Goal: Information Seeking & Learning: Learn about a topic

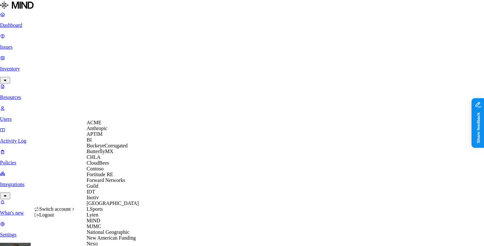
scroll to position [193, 0]
click at [108, 229] on span "National Geographic" at bounding box center [108, 231] width 43 height 5
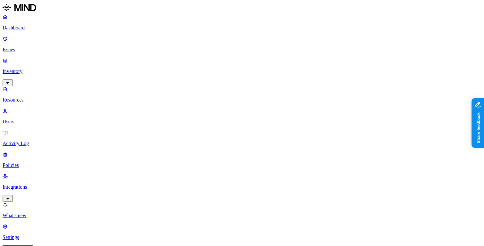
click at [182, 55] on span "External" at bounding box center [186, 57] width 17 height 5
click at [42, 30] on p "Dashboard" at bounding box center [242, 28] width 479 height 6
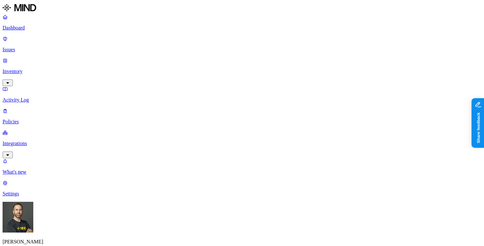
click at [40, 28] on p "Dashboard" at bounding box center [242, 28] width 479 height 6
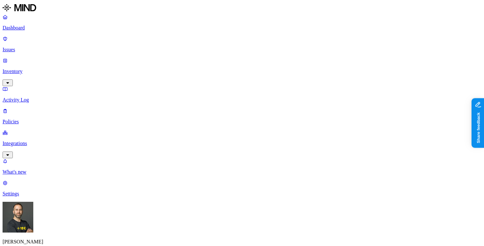
click at [36, 47] on p "Issues" at bounding box center [242, 50] width 479 height 6
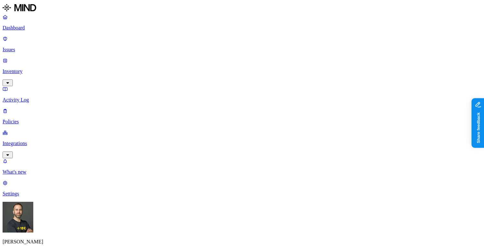
click at [62, 234] on html "Dashboard Issues Inventory Activity Log Policies Integrations What's new 1 Sett…" at bounding box center [242, 219] width 484 height 438
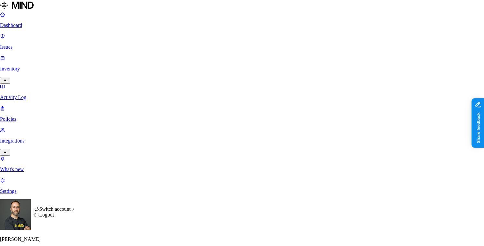
click at [32, 32] on html "Dashboard Issues Inventory Activity Log Policies Integrations What's new 1 Sett…" at bounding box center [242, 218] width 484 height 436
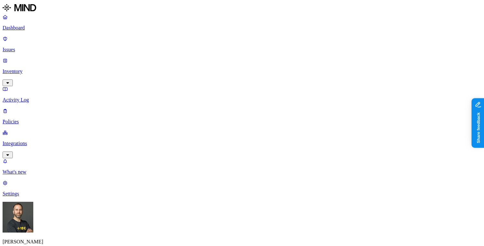
click at [31, 28] on p "Dashboard" at bounding box center [242, 28] width 479 height 6
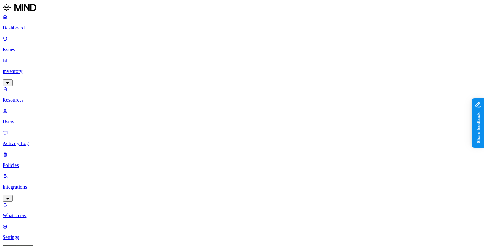
click at [30, 27] on p "Dashboard" at bounding box center [242, 28] width 479 height 6
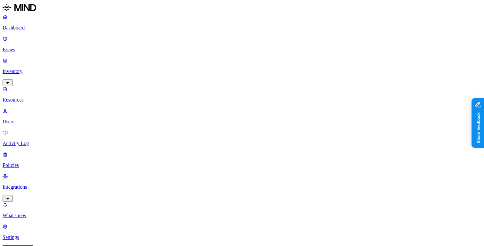
click at [37, 28] on p "Dashboard" at bounding box center [242, 28] width 479 height 6
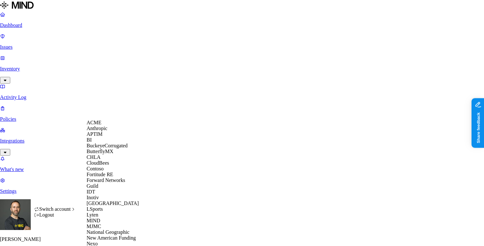
scroll to position [271, 0]
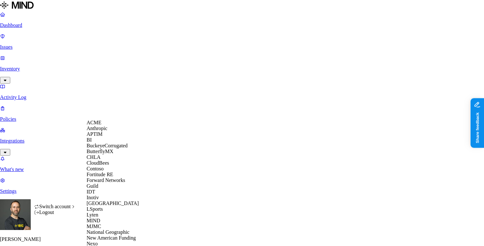
click at [112, 148] on span "BuckeyeCorrugated" at bounding box center [107, 145] width 41 height 5
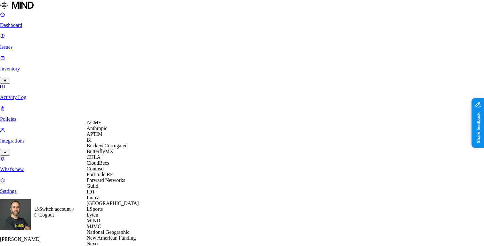
scroll to position [142, 0]
click at [114, 229] on span "National Geographic" at bounding box center [108, 231] width 43 height 5
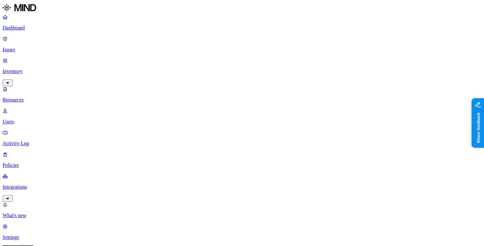
click at [36, 26] on p "Dashboard" at bounding box center [242, 28] width 479 height 6
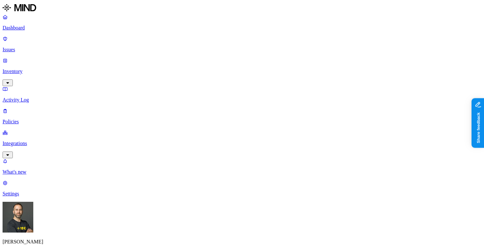
click at [36, 69] on p "Inventory" at bounding box center [242, 72] width 479 height 6
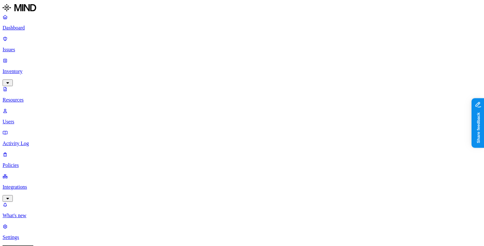
click at [29, 119] on p "Users" at bounding box center [242, 122] width 479 height 6
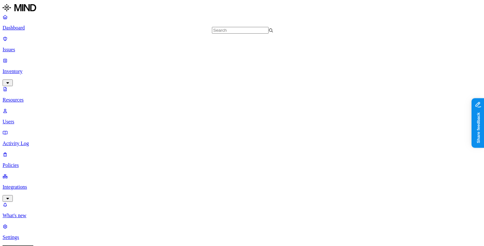
scroll to position [878, 0]
click at [50, 27] on p "Dashboard" at bounding box center [242, 28] width 479 height 6
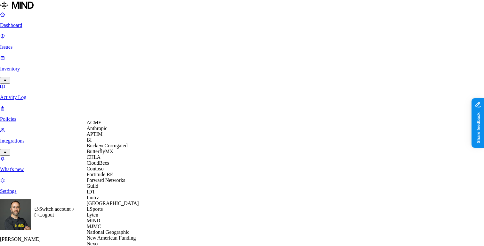
click at [114, 148] on span "BuckeyeCorrugated" at bounding box center [107, 145] width 41 height 5
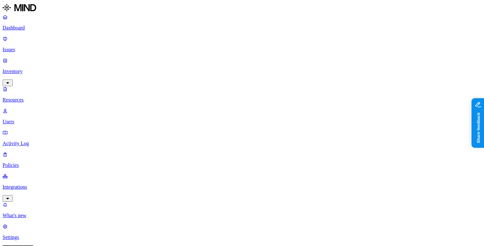
click at [51, 26] on p "Dashboard" at bounding box center [242, 28] width 479 height 6
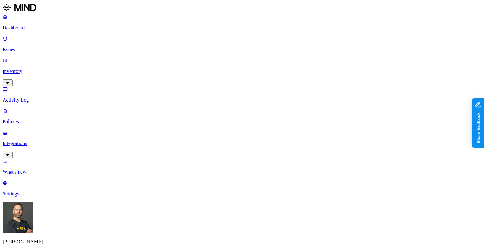
click at [39, 69] on p "Inventory" at bounding box center [242, 72] width 479 height 6
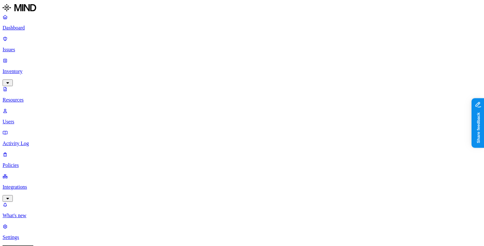
click at [32, 30] on p "Dashboard" at bounding box center [242, 28] width 479 height 6
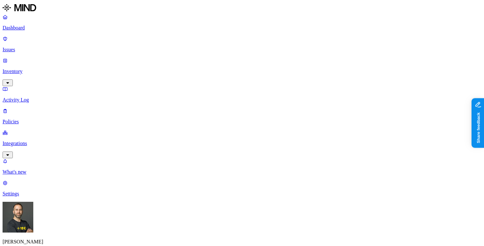
click at [53, 69] on p "Inventory" at bounding box center [242, 72] width 479 height 6
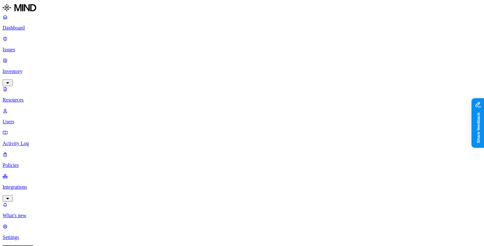
click at [40, 119] on p "Users" at bounding box center [242, 122] width 479 height 6
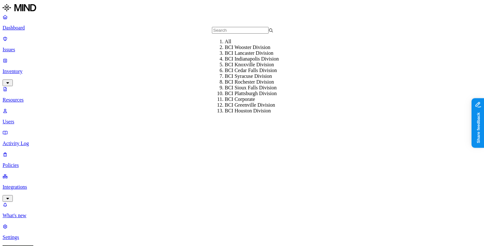
click at [230, 34] on input "text" at bounding box center [240, 30] width 57 height 7
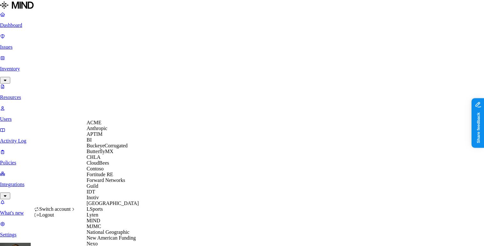
scroll to position [190, 0]
click at [116, 229] on span "National Geographic" at bounding box center [108, 231] width 43 height 5
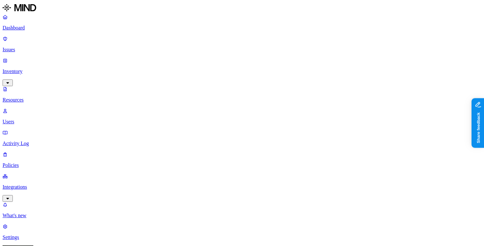
type input "ceo"
click at [230, 50] on div "Office of the CEO" at bounding box center [255, 47] width 61 height 6
click at [41, 27] on p "Dashboard" at bounding box center [242, 28] width 479 height 6
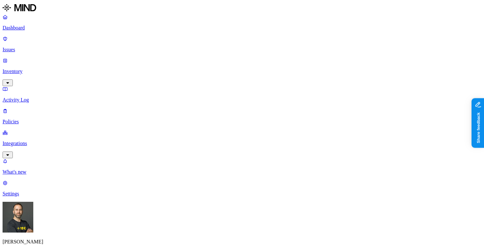
click at [41, 69] on p "Inventory" at bounding box center [242, 72] width 479 height 6
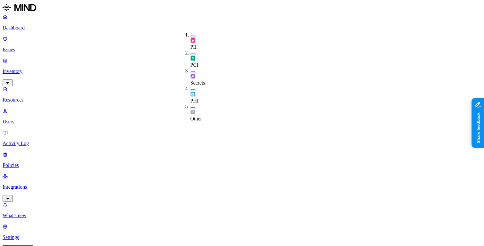
click at [190, 71] on button "button" at bounding box center [192, 72] width 5 height 2
click at [30, 162] on p "Policies" at bounding box center [242, 165] width 479 height 6
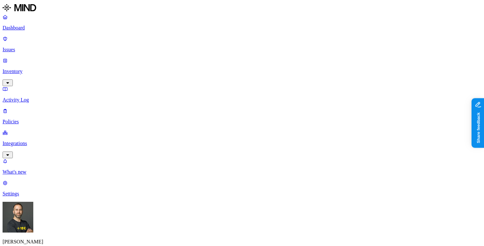
click at [34, 30] on p "Dashboard" at bounding box center [242, 28] width 479 height 6
click at [35, 69] on p "Inventory" at bounding box center [242, 72] width 479 height 6
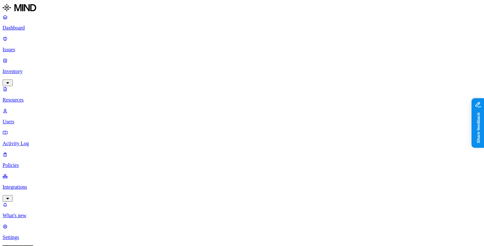
click at [190, 71] on button "button" at bounding box center [192, 72] width 5 height 2
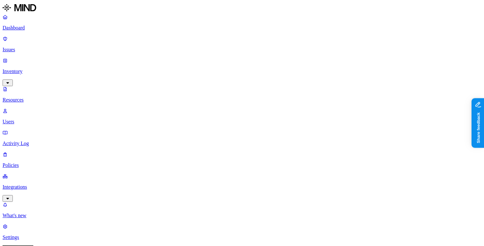
click at [190, 68] on button "button" at bounding box center [192, 71] width 5 height 7
click at [190, 53] on button "button" at bounding box center [192, 54] width 5 height 2
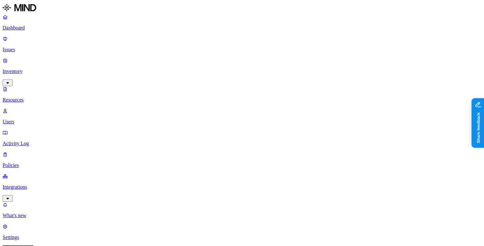
scroll to position [0, 0]
click at [190, 50] on button "button" at bounding box center [192, 53] width 5 height 7
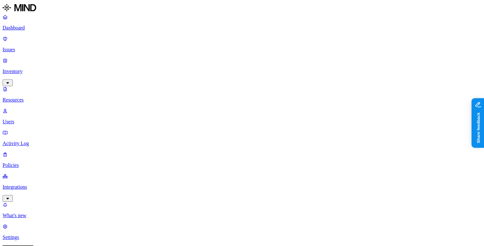
click at [43, 27] on p "Dashboard" at bounding box center [242, 28] width 479 height 6
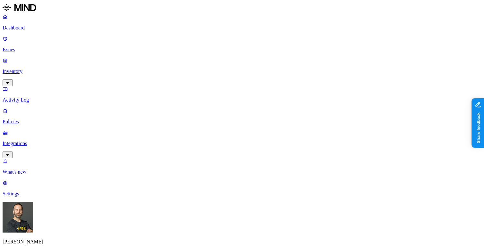
click at [39, 69] on p "Inventory" at bounding box center [242, 72] width 479 height 6
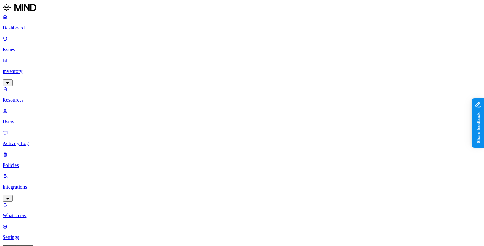
click at [32, 119] on p "Users" at bounding box center [242, 122] width 479 height 6
type input "ceo"
click at [225, 50] on div "Office of the CEO" at bounding box center [255, 47] width 61 height 6
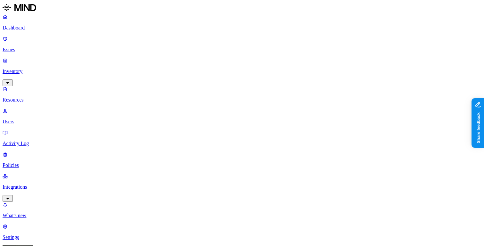
scroll to position [13, 0]
drag, startPoint x: 379, startPoint y: 118, endPoint x: 400, endPoint y: 119, distance: 20.9
drag, startPoint x: 400, startPoint y: 119, endPoint x: 408, endPoint y: 119, distance: 8.0
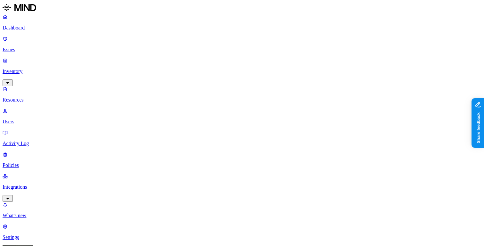
drag, startPoint x: 407, startPoint y: 117, endPoint x: 421, endPoint y: 117, distance: 14.4
drag, startPoint x: 422, startPoint y: 117, endPoint x: 436, endPoint y: 116, distance: 14.4
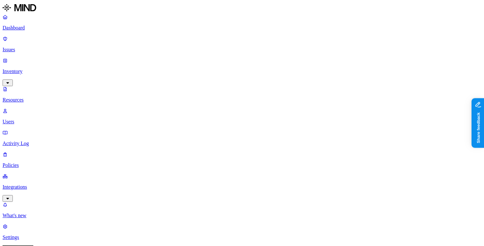
scroll to position [53, 0]
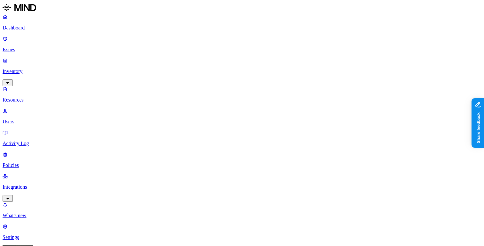
scroll to position [13, 0]
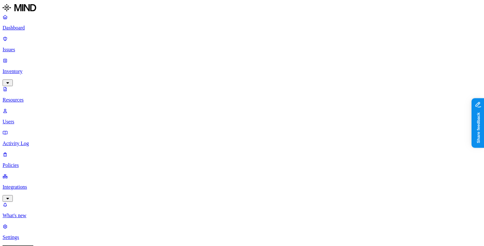
scroll to position [82, 0]
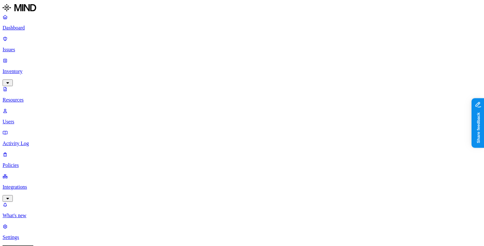
drag, startPoint x: 379, startPoint y: 115, endPoint x: 400, endPoint y: 115, distance: 21.1
drag, startPoint x: 400, startPoint y: 115, endPoint x: 416, endPoint y: 115, distance: 16.0
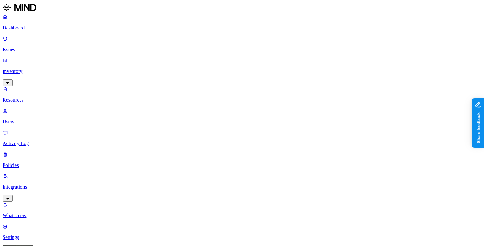
drag, startPoint x: 377, startPoint y: 116, endPoint x: 429, endPoint y: 123, distance: 52.3
drag, startPoint x: 430, startPoint y: 117, endPoint x: 455, endPoint y: 114, distance: 24.5
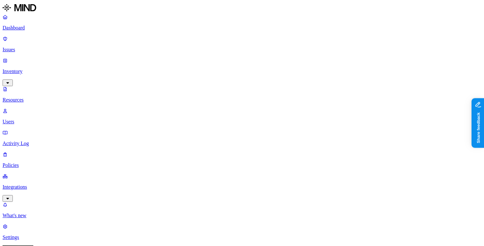
drag, startPoint x: 455, startPoint y: 114, endPoint x: 469, endPoint y: 114, distance: 14.1
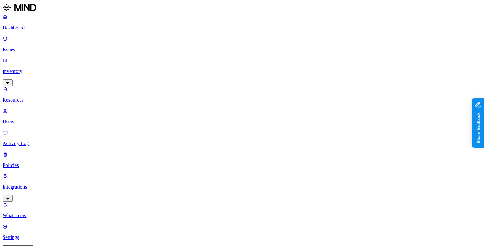
drag, startPoint x: 386, startPoint y: 132, endPoint x: 372, endPoint y: 132, distance: 14.4
copy div "Code42"
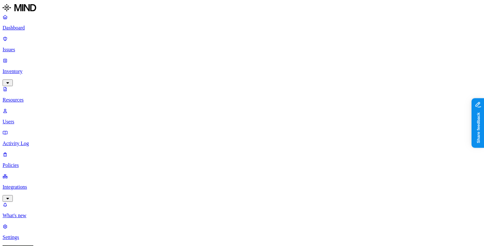
click at [47, 27] on p "Dashboard" at bounding box center [242, 28] width 479 height 6
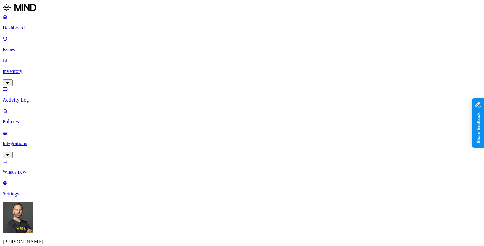
click at [41, 69] on p "Inventory" at bounding box center [242, 72] width 479 height 6
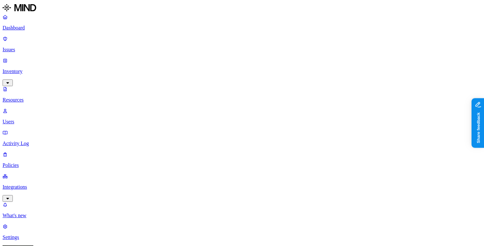
click at [35, 47] on p "Issues" at bounding box center [242, 50] width 479 height 6
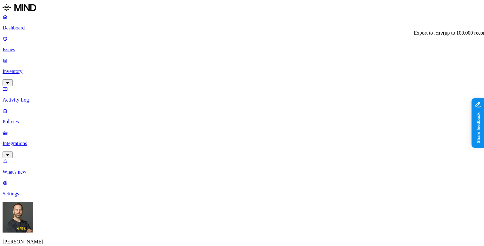
click at [48, 69] on p "Inventory" at bounding box center [242, 72] width 479 height 6
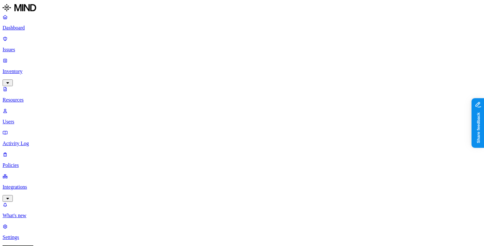
click at [39, 14] on link at bounding box center [242, 9] width 479 height 12
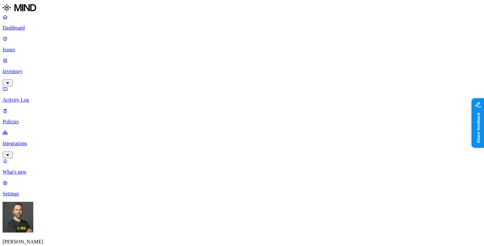
click at [32, 69] on p "Inventory" at bounding box center [242, 72] width 479 height 6
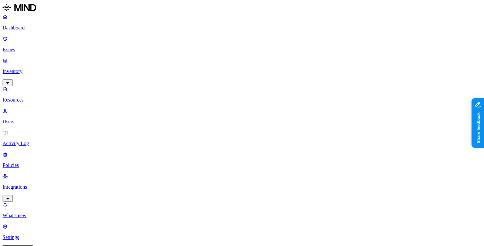
click at [190, 36] on button "button" at bounding box center [192, 37] width 5 height 2
click at [190, 54] on button "button" at bounding box center [192, 55] width 5 height 2
click at [190, 73] on button "button" at bounding box center [192, 74] width 5 height 2
click at [190, 92] on button "button" at bounding box center [192, 93] width 5 height 2
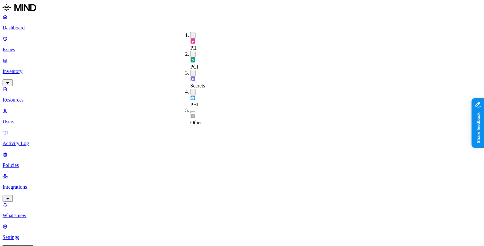
click at [190, 111] on button "button" at bounding box center [192, 112] width 5 height 2
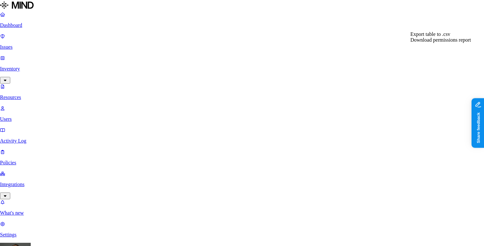
click at [429, 37] on span "Export table to .csv" at bounding box center [430, 33] width 40 height 5
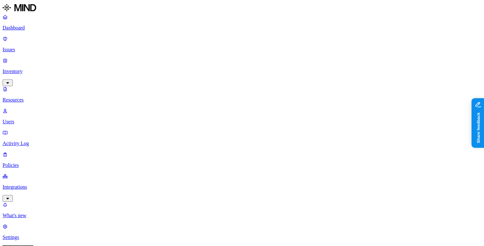
click at [190, 51] on button "button" at bounding box center [192, 54] width 5 height 7
click at [190, 69] on button "button" at bounding box center [192, 72] width 5 height 7
click at [190, 87] on button "button" at bounding box center [192, 90] width 5 height 7
click at [190, 34] on button "button" at bounding box center [192, 35] width 5 height 7
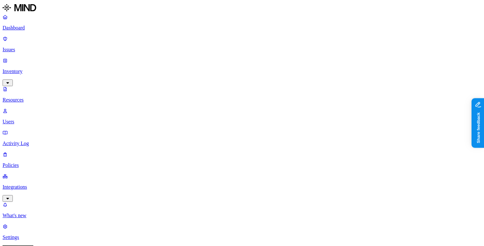
scroll to position [200, 0]
type input "code42"
click at [35, 27] on p "Dashboard" at bounding box center [242, 28] width 479 height 6
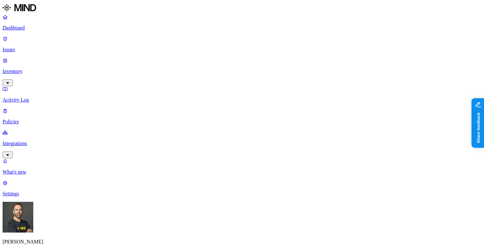
click at [35, 69] on p "Inventory" at bounding box center [242, 72] width 479 height 6
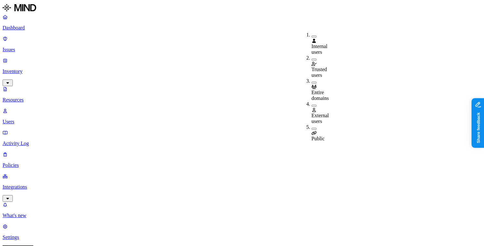
click at [311, 105] on button "button" at bounding box center [313, 106] width 5 height 2
click at [311, 129] on button "button" at bounding box center [313, 130] width 5 height 2
click at [311, 101] on button "button" at bounding box center [313, 104] width 5 height 7
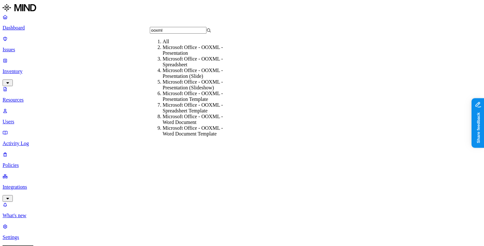
type input "ooxml"
click at [187, 67] on div "Microsoft Office - OOXML - Spreadsheet" at bounding box center [193, 62] width 61 height 12
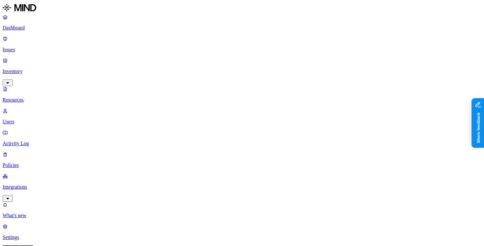
click at [36, 27] on p "Dashboard" at bounding box center [242, 28] width 479 height 6
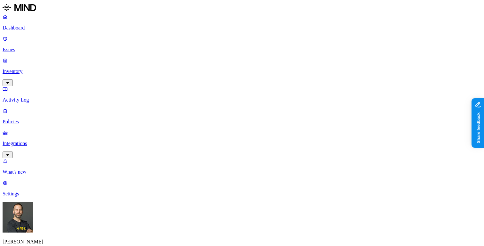
click at [50, 69] on p "Inventory" at bounding box center [242, 72] width 479 height 6
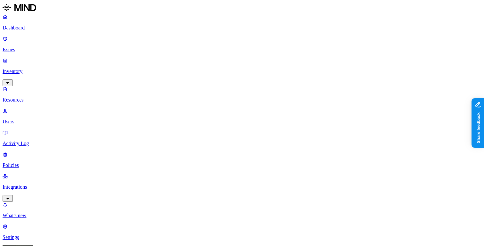
click at [311, 128] on button "button" at bounding box center [313, 129] width 5 height 2
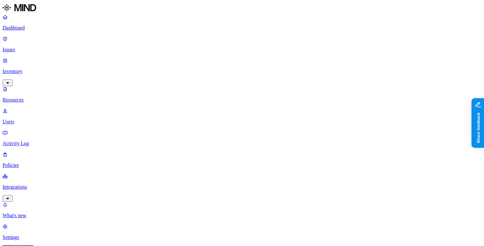
scroll to position [209, 0]
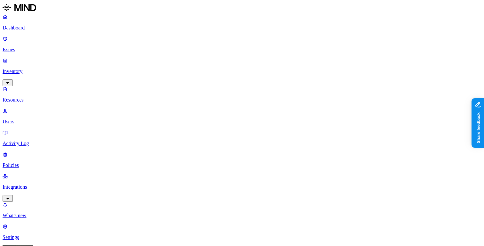
scroll to position [209, 0]
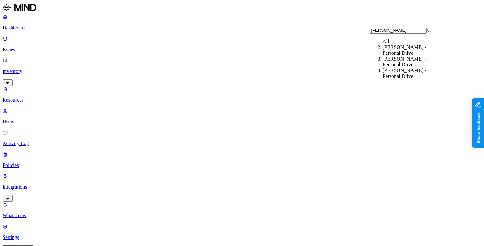
type input "jill"
click at [401, 76] on div "Jill Tiefenthaler - Personal Drive" at bounding box center [413, 74] width 61 height 12
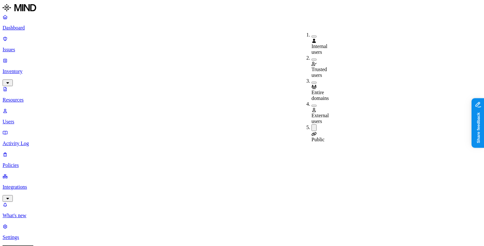
click at [311, 105] on button "button" at bounding box center [313, 106] width 5 height 2
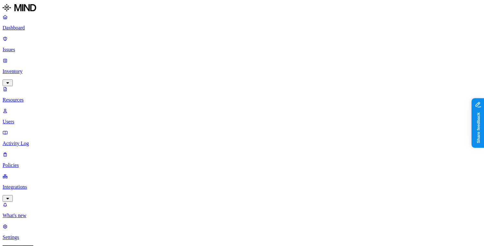
click at [50, 28] on p "Dashboard" at bounding box center [242, 28] width 479 height 6
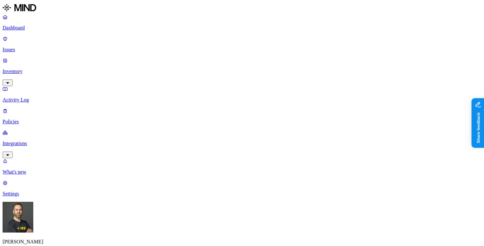
click at [57, 69] on p "Inventory" at bounding box center [242, 72] width 479 height 6
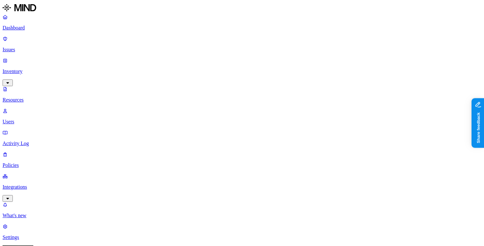
click at [311, 128] on button "button" at bounding box center [313, 129] width 5 height 2
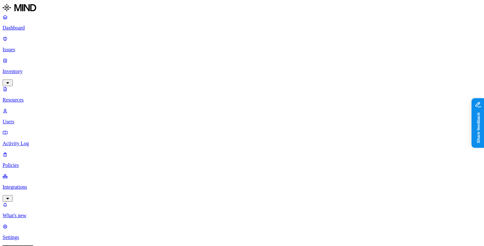
click at [29, 119] on p "Users" at bounding box center [242, 122] width 479 height 6
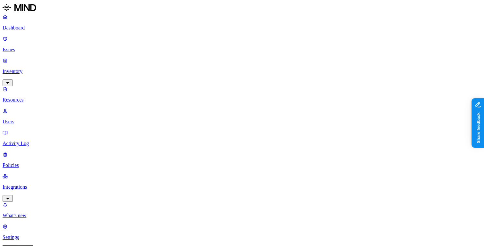
type input "[PERSON_NAME]"
click at [383, 55] on div "[PERSON_NAME] - Personal Drive" at bounding box center [413, 50] width 61 height 12
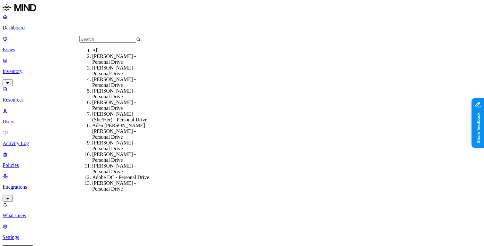
click at [119, 53] on div "All" at bounding box center [122, 51] width 61 height 6
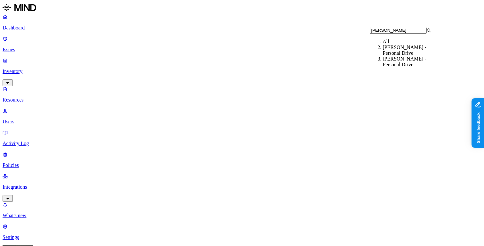
type input "kim wa"
click at [383, 55] on div "Kim Waldron - Personal Drive" at bounding box center [413, 50] width 61 height 12
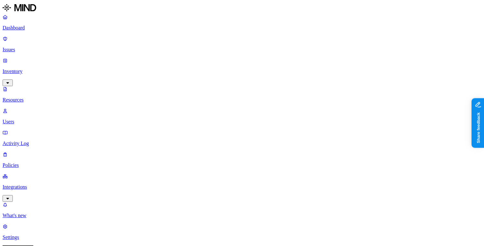
scroll to position [1, 0]
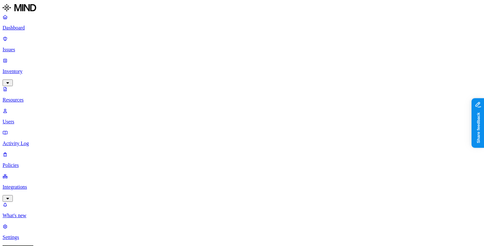
scroll to position [1, 0]
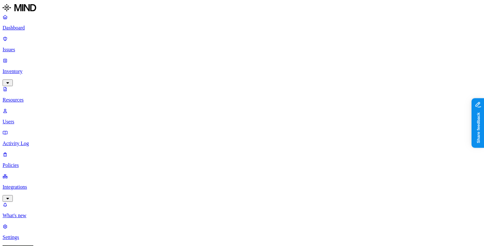
type input "off"
click at [239, 50] on div "Office of the CEO" at bounding box center [255, 47] width 61 height 6
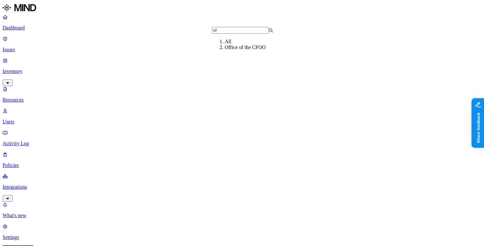
type input "cf"
click at [231, 50] on div "Office of the CFOO" at bounding box center [255, 47] width 61 height 6
type input "[PERSON_NAME]"
click at [232, 50] on div "Finance" at bounding box center [255, 47] width 61 height 6
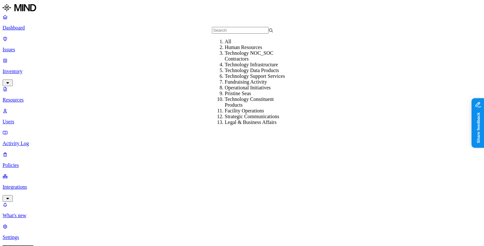
click at [255, 50] on div "Human Resources" at bounding box center [255, 47] width 61 height 6
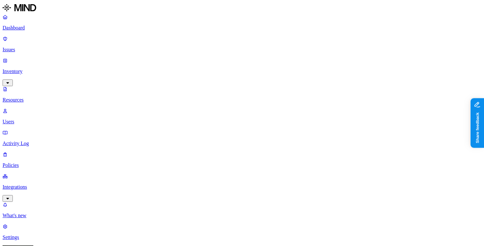
scroll to position [13, 0]
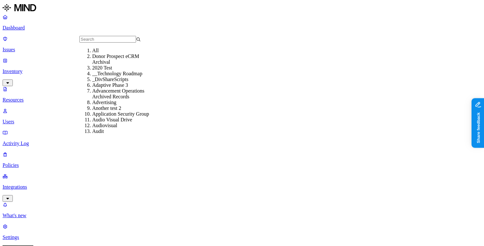
click at [112, 53] on div "All" at bounding box center [122, 51] width 61 height 6
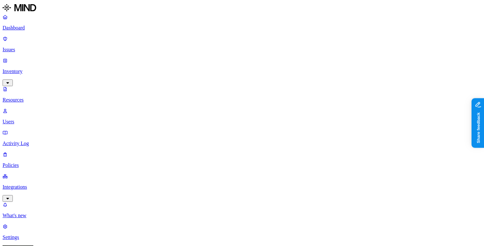
type input "[PERSON_NAME] bu"
click at [383, 56] on div "[PERSON_NAME] - Personal Drive" at bounding box center [413, 50] width 61 height 12
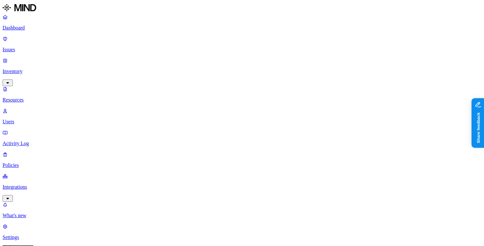
scroll to position [13, 0]
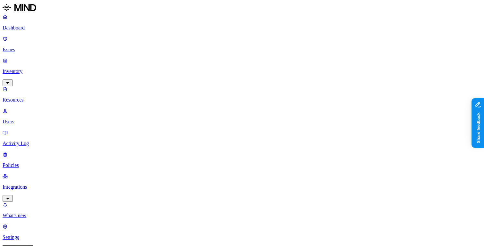
scroll to position [13, 0]
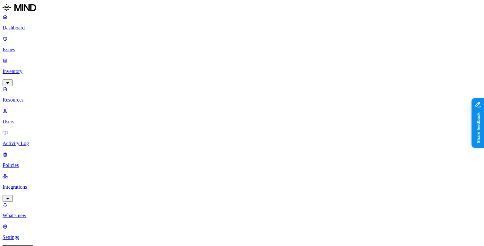
scroll to position [13, 0]
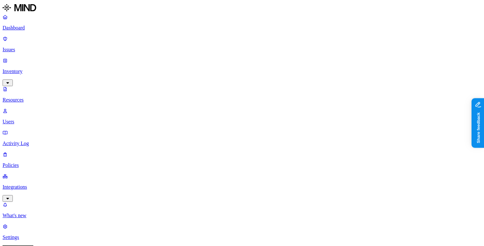
scroll to position [13, 0]
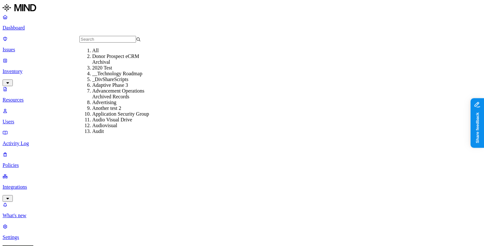
click at [92, 52] on div "All" at bounding box center [122, 51] width 61 height 6
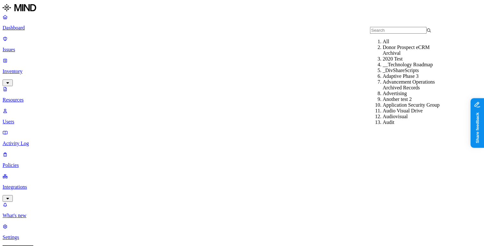
click at [382, 33] on input "text" at bounding box center [398, 30] width 57 height 7
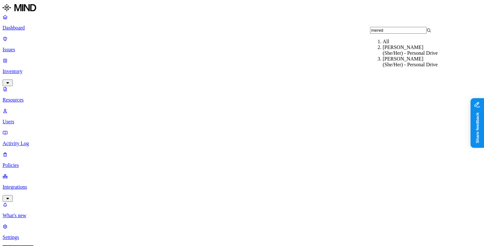
type input "mered"
click at [392, 67] on div "[PERSON_NAME] (She/Her) - Personal Drive" at bounding box center [413, 62] width 61 height 12
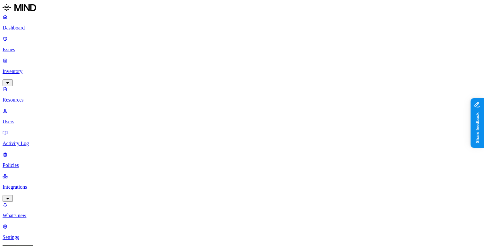
scroll to position [13, 0]
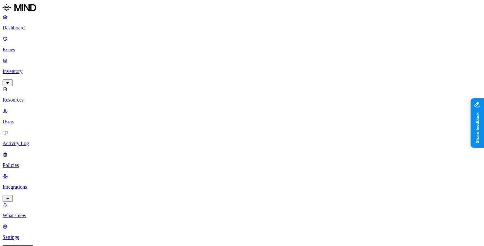
scroll to position [13, 0]
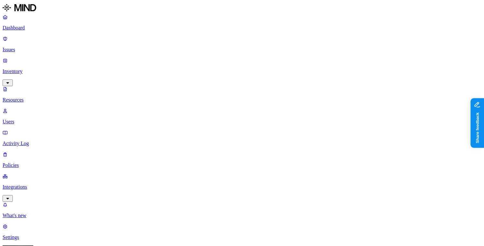
scroll to position [13, 0]
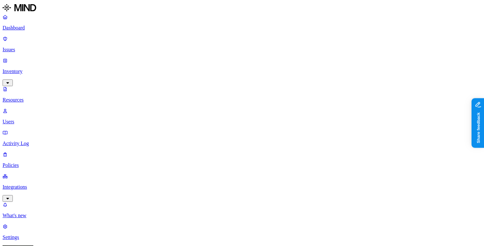
scroll to position [2, 0]
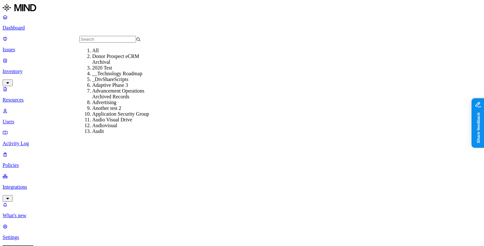
click at [109, 53] on div "All" at bounding box center [122, 51] width 61 height 6
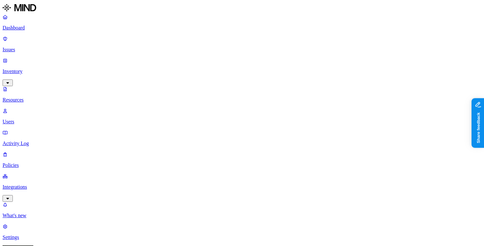
type input "neidra"
click at [383, 55] on div "Neidra Davis - Personal Drive" at bounding box center [413, 50] width 61 height 12
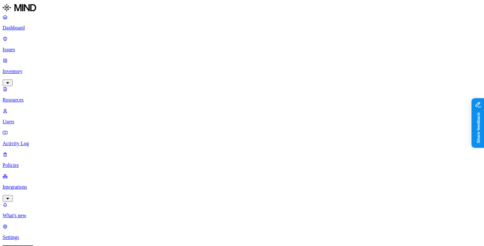
scroll to position [13, 0]
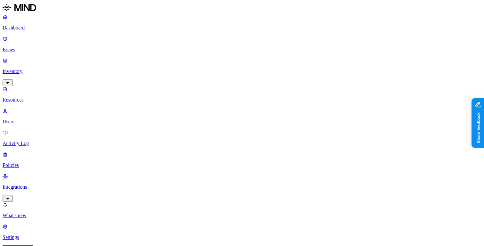
scroll to position [13, 0]
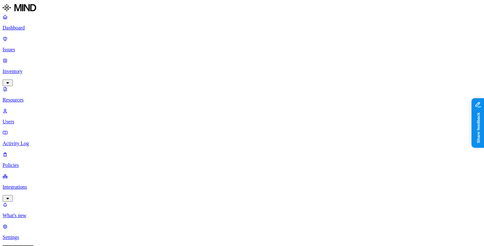
scroll to position [13, 0]
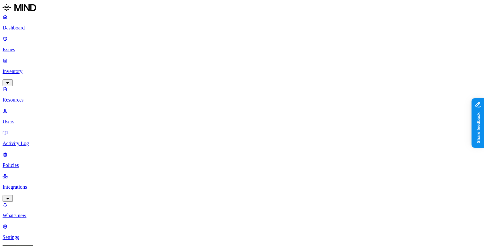
scroll to position [13, 0]
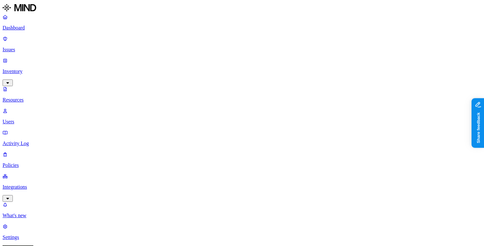
scroll to position [13, 0]
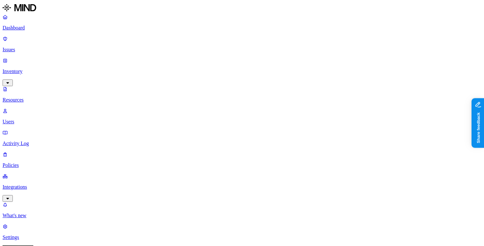
scroll to position [209, 0]
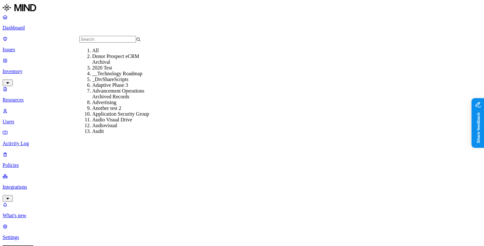
click at [96, 53] on div "All" at bounding box center [122, 51] width 61 height 6
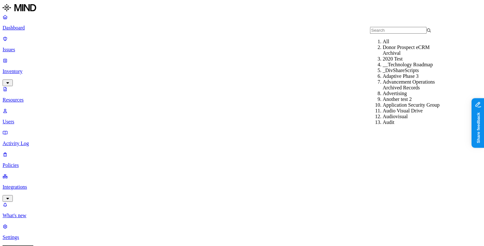
click at [401, 33] on input "text" at bounding box center [398, 30] width 57 height 7
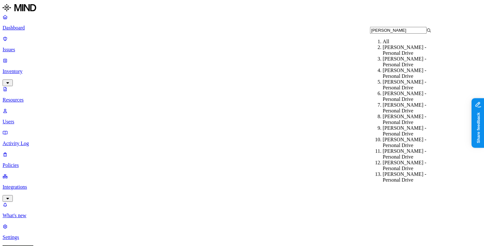
type input "sara"
click at [399, 55] on div "Sara Menninger - Personal Drive" at bounding box center [413, 50] width 61 height 12
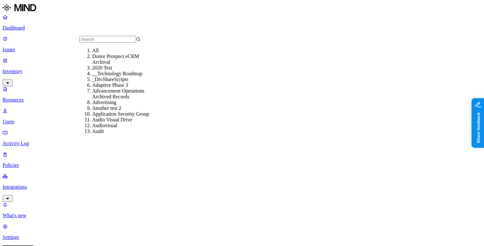
click at [99, 52] on div "All" at bounding box center [122, 51] width 61 height 6
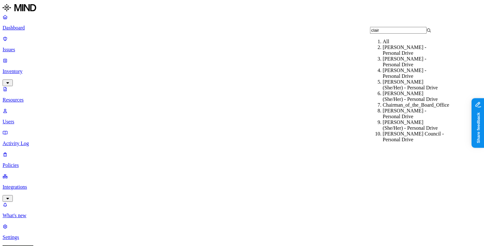
type input "clair"
click at [414, 88] on div "Claire Cho (She/Her) - Personal Drive" at bounding box center [413, 85] width 61 height 12
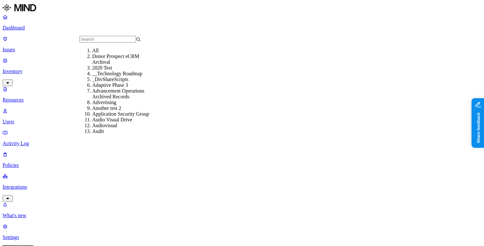
click at [125, 53] on div "All" at bounding box center [122, 51] width 61 height 6
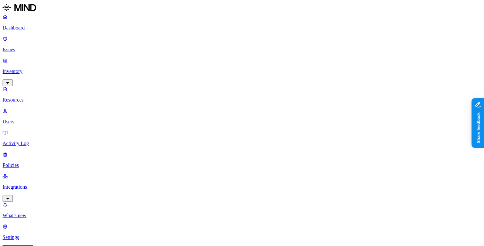
type input "care"
click at [397, 56] on div "[PERSON_NAME] - Personal Drive" at bounding box center [413, 50] width 61 height 12
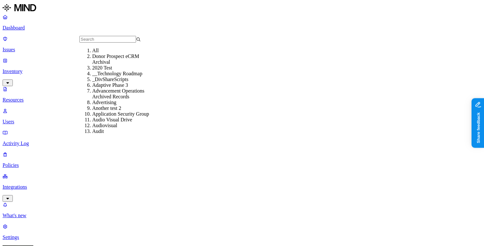
click at [105, 53] on div "All" at bounding box center [122, 51] width 61 height 6
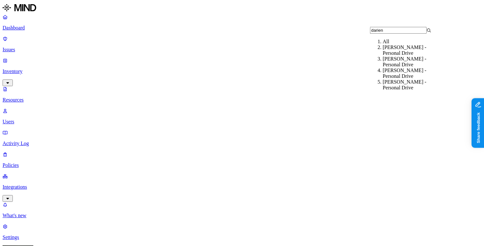
type input "darien"
click at [402, 53] on div "[PERSON_NAME] - Personal Drive" at bounding box center [413, 50] width 61 height 12
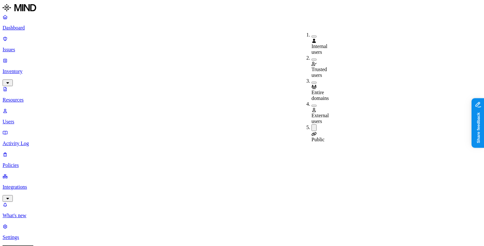
click at [311, 105] on button "button" at bounding box center [313, 106] width 5 height 2
click at [311, 101] on button "button" at bounding box center [313, 104] width 5 height 7
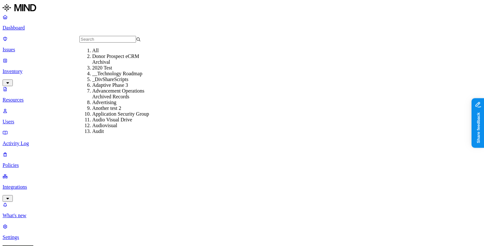
click at [109, 53] on div "All" at bounding box center [122, 51] width 61 height 6
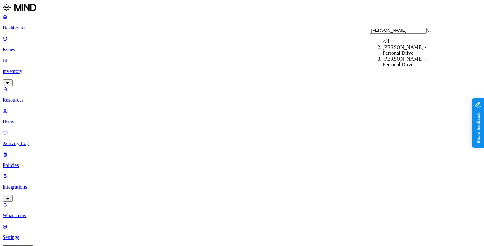
type input "mike ul"
click at [404, 56] on div "Mike Ulica - Personal Drive" at bounding box center [413, 50] width 61 height 12
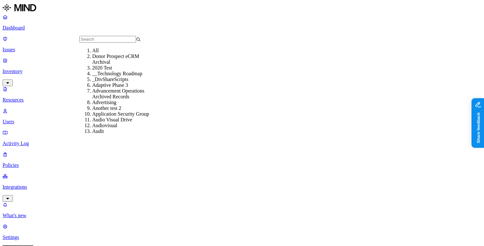
click at [116, 53] on div "All" at bounding box center [122, 51] width 61 height 6
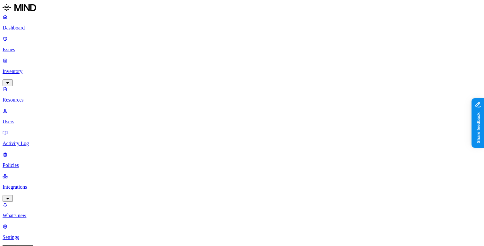
type input "alaya"
click at [401, 56] on div "Alayah Hedgpeth - Personal Drive" at bounding box center [413, 50] width 61 height 12
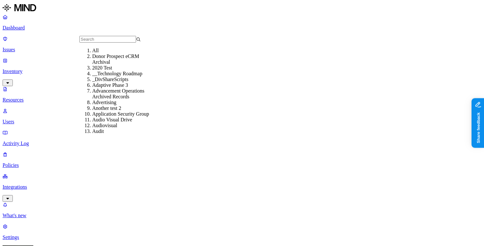
click at [106, 53] on div "All" at bounding box center [122, 51] width 61 height 6
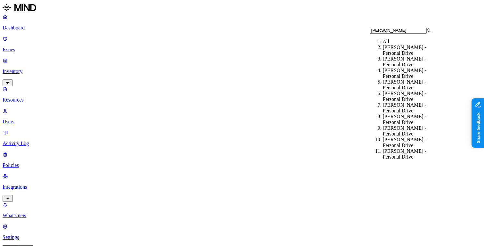
type input "alex m"
click at [415, 56] on div "Alex Miller - Personal Drive" at bounding box center [413, 50] width 61 height 12
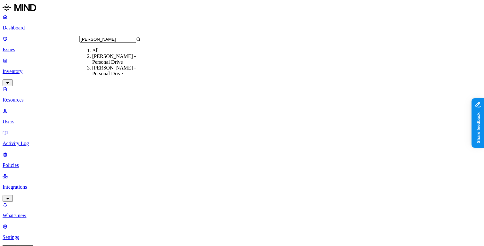
type input "alex mil"
click at [118, 77] on div "Alex Miller - Personal Drive" at bounding box center [122, 71] width 61 height 12
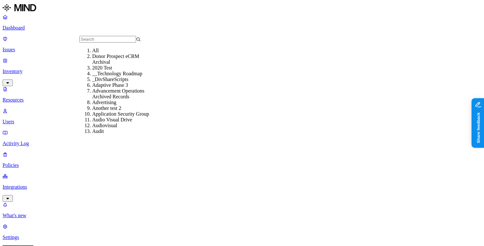
click at [92, 53] on div "All" at bounding box center [122, 51] width 61 height 6
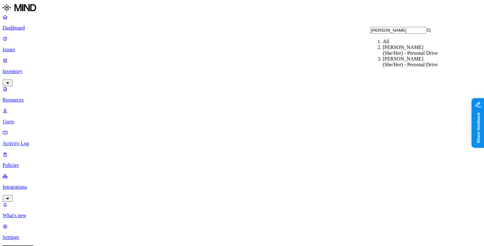
type input "angela ta"
click at [394, 56] on div "Angela Taylor (She/Her) - Personal Drive" at bounding box center [413, 50] width 61 height 12
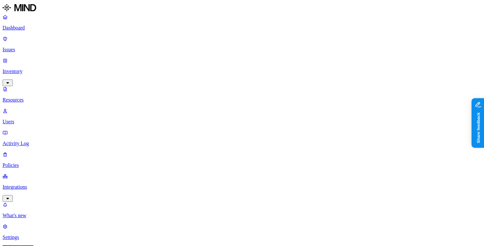
scroll to position [2, 0]
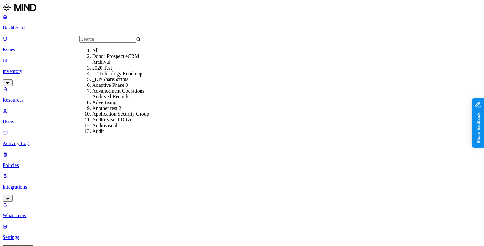
click at [126, 52] on div "All" at bounding box center [122, 51] width 61 height 6
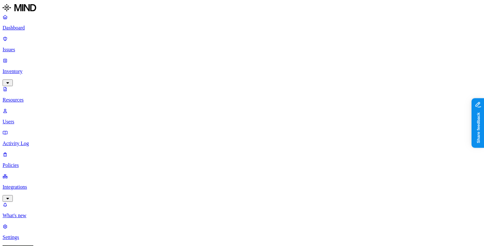
type input "cred"
click at [393, 56] on div "Credit Card - Personal Drive" at bounding box center [413, 53] width 61 height 6
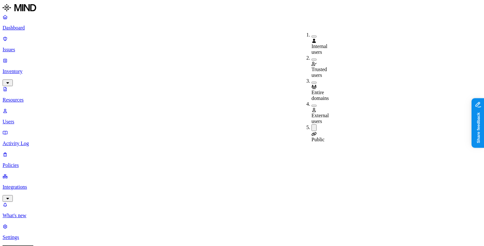
click at [311, 124] on button "button" at bounding box center [313, 127] width 5 height 7
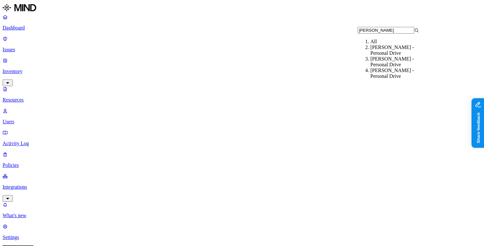
type input "greg"
click at [382, 67] on div "Greg Platts - Personal Drive" at bounding box center [400, 62] width 61 height 12
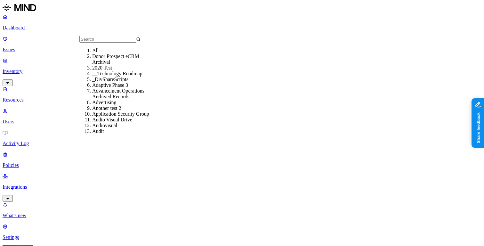
click at [101, 53] on div "All" at bounding box center [122, 51] width 61 height 6
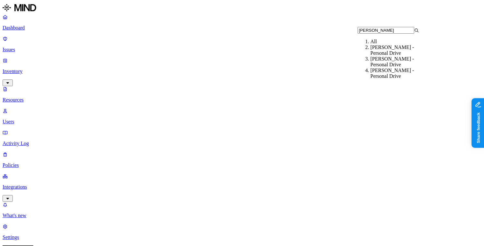
type input "greg"
click at [379, 65] on div "Greg Platts - Personal Drive" at bounding box center [400, 62] width 61 height 12
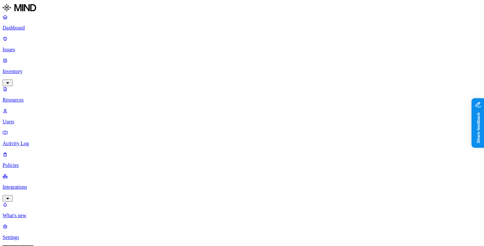
click at [311, 128] on button "button" at bounding box center [313, 129] width 5 height 2
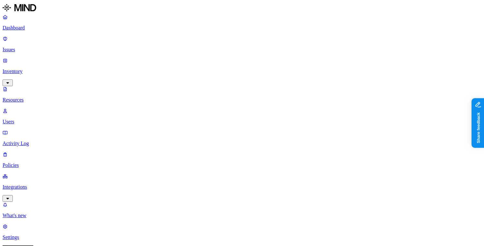
type input "kevin mar"
click at [117, 65] on div "Kevin Maroni - Personal Drive" at bounding box center [122, 59] width 61 height 12
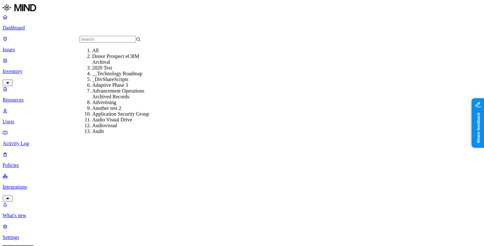
click at [95, 53] on div "All" at bounding box center [122, 51] width 61 height 6
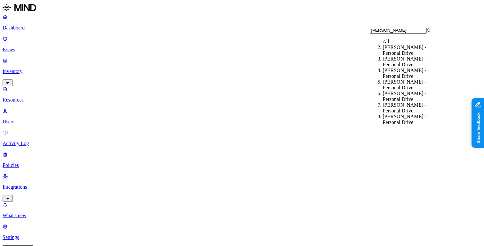
type input "kevin"
click at [394, 86] on div "Kevin Maroni - Personal Drive" at bounding box center [413, 85] width 61 height 12
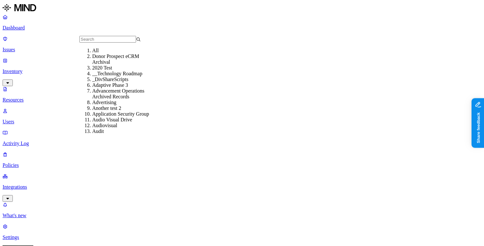
click at [98, 53] on div "All" at bounding box center [122, 51] width 61 height 6
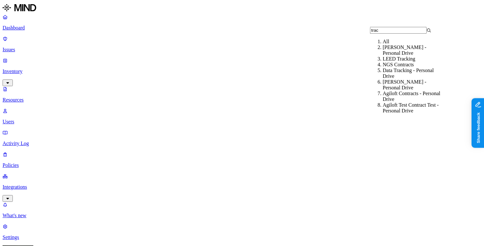
type input "trac"
click at [396, 55] on div "Tracy Wolstencroft - Personal Drive" at bounding box center [413, 50] width 61 height 12
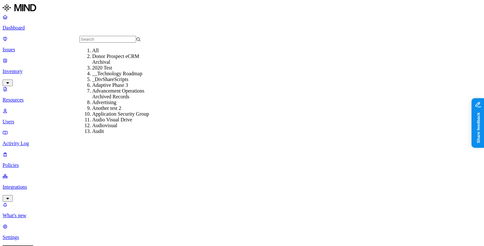
click at [99, 53] on div "All" at bounding box center [122, 51] width 61 height 6
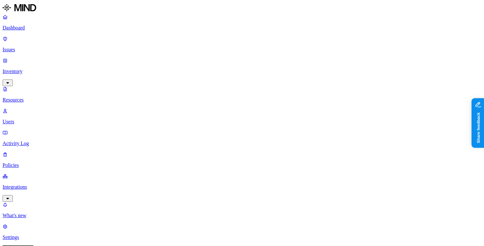
type input "ceo"
click at [403, 56] on div "ceo_ JTIEFENTHALER - Personal Drive" at bounding box center [413, 50] width 61 height 12
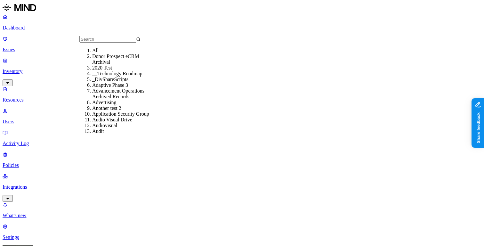
click at [99, 53] on div "All" at bounding box center [122, 51] width 61 height 6
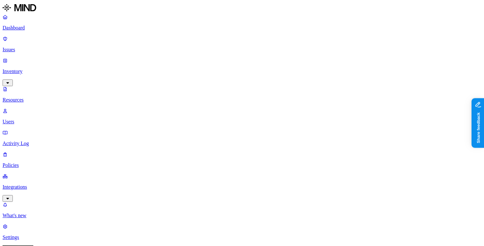
type input "divya"
click at [387, 56] on div "Divya Gadre - Personal Drive" at bounding box center [413, 50] width 61 height 12
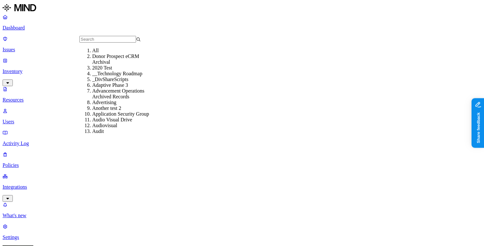
click at [96, 53] on div "All" at bounding box center [122, 51] width 61 height 6
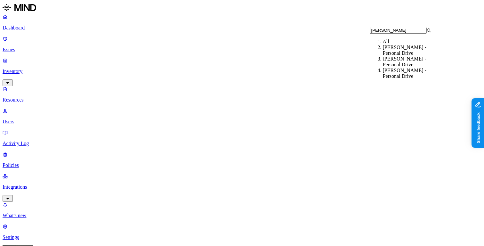
type input "janet"
click at [393, 54] on div "Janet Sloan - Personal Drive" at bounding box center [413, 50] width 61 height 12
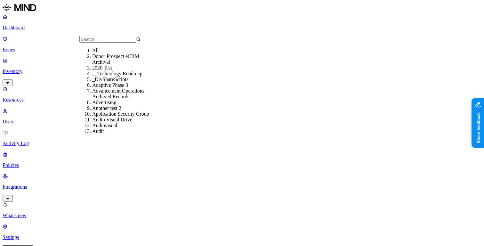
click at [104, 53] on div "All" at bounding box center [122, 51] width 61 height 6
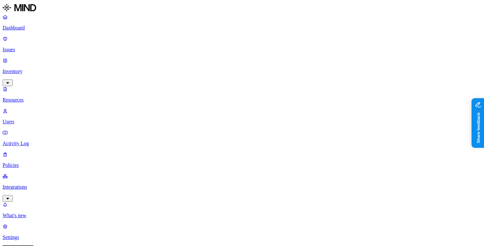
type input "mara"
click at [413, 50] on div "Mara Dell - Personal Drive" at bounding box center [413, 47] width 61 height 6
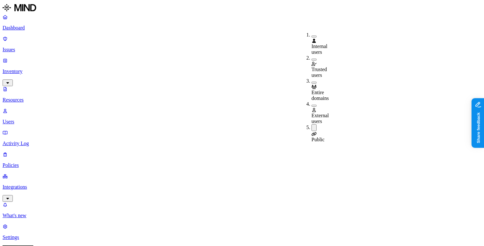
click at [311, 124] on button "button" at bounding box center [313, 127] width 5 height 7
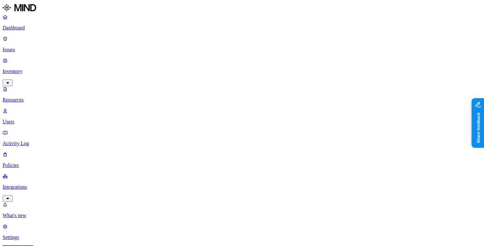
scroll to position [0, 0]
click at [51, 31] on link "Dashboard" at bounding box center [242, 22] width 479 height 17
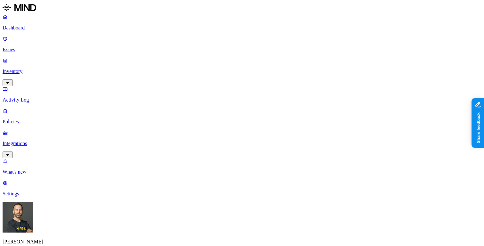
click at [52, 69] on p "Inventory" at bounding box center [242, 72] width 479 height 6
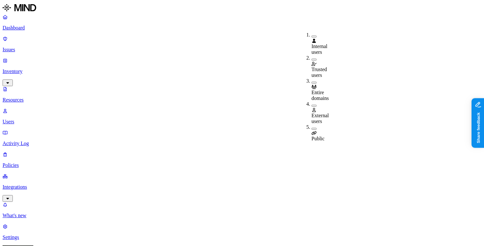
click at [319, 136] on span "Public" at bounding box center [317, 138] width 13 height 5
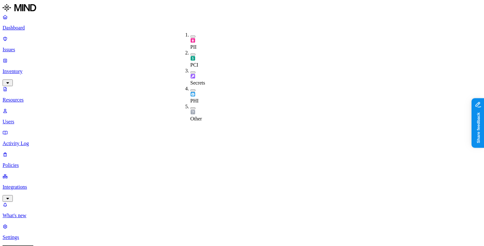
click at [190, 36] on button "button" at bounding box center [192, 37] width 5 height 2
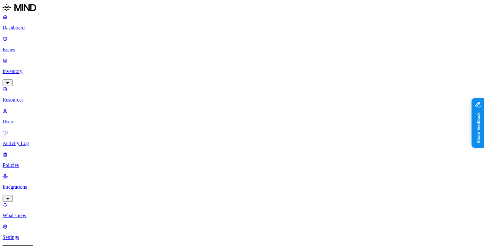
scroll to position [51, 0]
click at [190, 54] on button "button" at bounding box center [192, 55] width 5 height 2
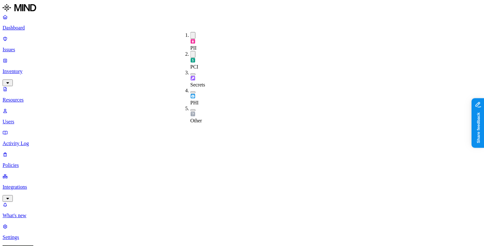
click at [190, 33] on button "button" at bounding box center [192, 35] width 5 height 7
click at [190, 50] on button "button" at bounding box center [192, 53] width 5 height 7
click at [190, 71] on button "button" at bounding box center [192, 72] width 5 height 2
click at [190, 68] on button "button" at bounding box center [192, 71] width 5 height 7
click at [190, 89] on button "button" at bounding box center [192, 90] width 5 height 2
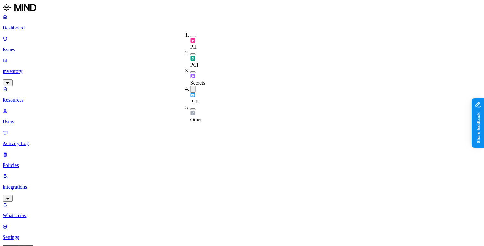
click at [190, 86] on button "button" at bounding box center [192, 89] width 5 height 7
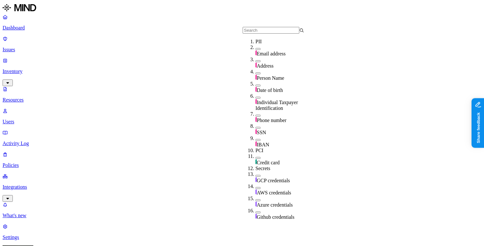
scroll to position [32, 0]
click at [255, 127] on button "button" at bounding box center [257, 128] width 5 height 2
click at [255, 123] on button "button" at bounding box center [257, 126] width 5 height 7
click at [255, 135] on div "IBAN" at bounding box center [285, 141] width 61 height 12
click at [255, 135] on button "button" at bounding box center [257, 138] width 5 height 7
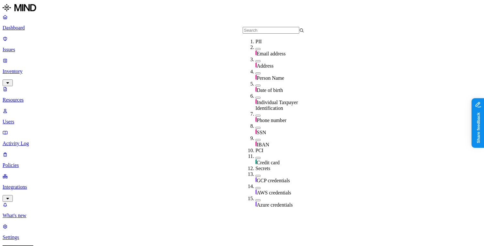
scroll to position [22, 0]
click at [255, 93] on div "Individual Taxpayer Identification" at bounding box center [285, 102] width 61 height 18
click at [255, 93] on div "Individual Taxpayer Identification" at bounding box center [285, 102] width 61 height 19
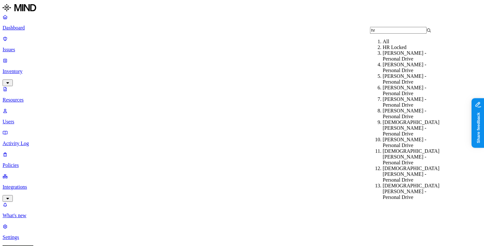
type input "hr"
click at [386, 50] on div "HR Locked" at bounding box center [413, 47] width 61 height 6
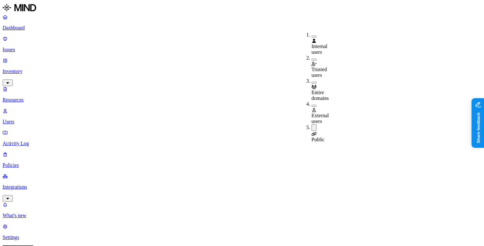
click at [311, 124] on button "button" at bounding box center [313, 127] width 5 height 7
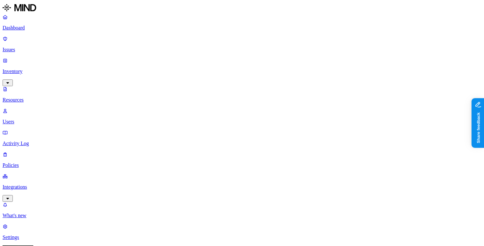
click at [311, 105] on button "button" at bounding box center [313, 106] width 5 height 2
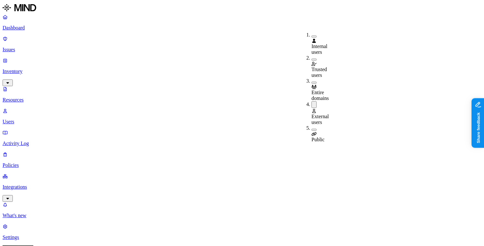
click at [311, 82] on button "button" at bounding box center [313, 83] width 5 height 2
click at [311, 78] on button "button" at bounding box center [313, 81] width 5 height 7
click at [311, 101] on button "button" at bounding box center [313, 104] width 5 height 7
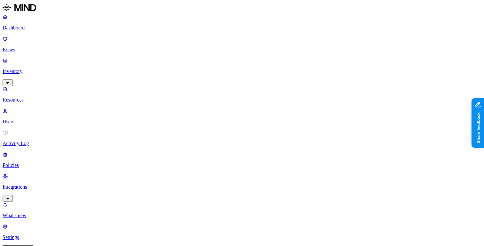
type input "human"
click at [397, 50] on div "Human Resources" at bounding box center [400, 47] width 61 height 6
click at [311, 128] on button "button" at bounding box center [313, 129] width 5 height 2
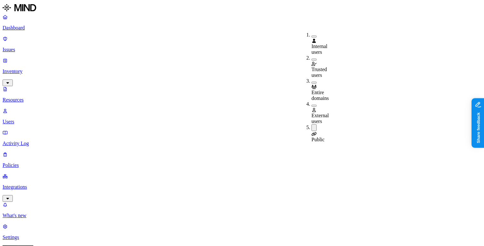
click at [311, 105] on button "button" at bounding box center [313, 106] width 5 height 2
click at [311, 125] on button "button" at bounding box center [313, 128] width 5 height 7
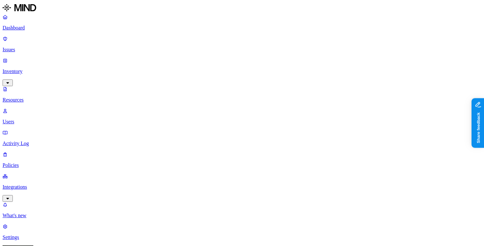
type input "huma"
click at [125, 71] on div "Human Resources - Personal Drive" at bounding box center [122, 65] width 61 height 12
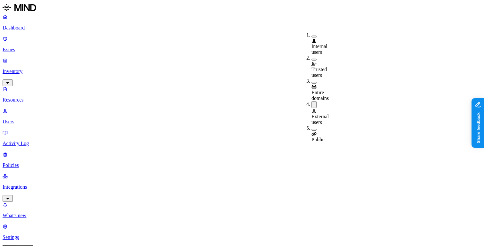
click at [311, 101] on button "button" at bounding box center [313, 104] width 5 height 7
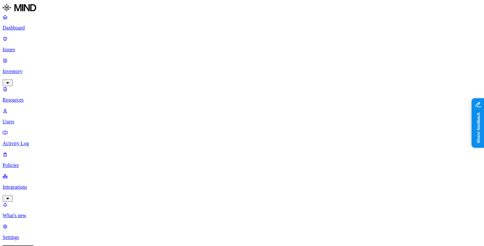
click at [34, 119] on p "Users" at bounding box center [242, 122] width 479 height 6
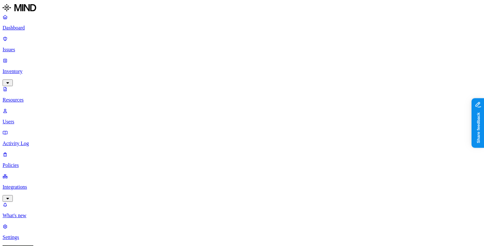
type input "mark"
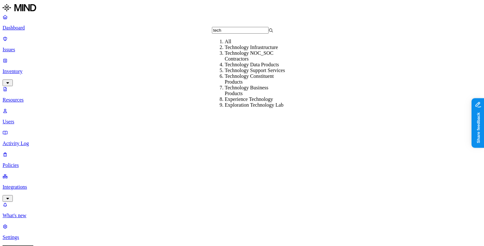
type input "tech"
click at [246, 50] on div "Technology Infrastructure" at bounding box center [255, 47] width 61 height 6
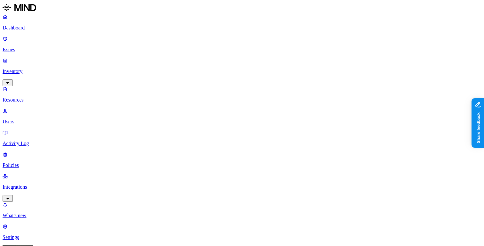
click at [39, 97] on p "Resources" at bounding box center [242, 100] width 479 height 6
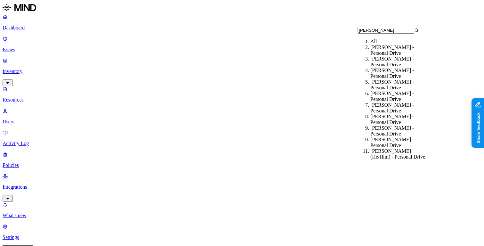
type input "[PERSON_NAME]"
click at [387, 56] on div "[PERSON_NAME] - Personal Drive" at bounding box center [400, 50] width 61 height 12
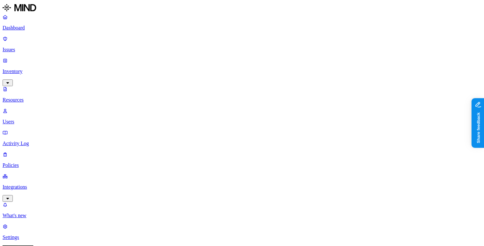
click at [311, 128] on button "button" at bounding box center [313, 129] width 5 height 2
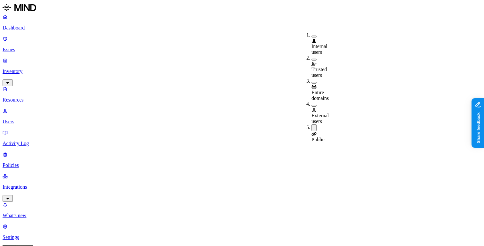
click at [311, 105] on button "button" at bounding box center [313, 106] width 5 height 2
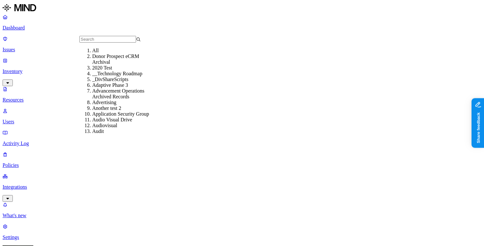
click at [103, 53] on div "All" at bounding box center [122, 51] width 61 height 6
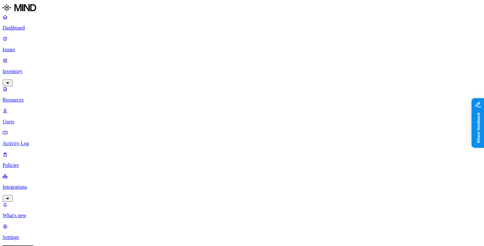
type input "caleb"
click at [113, 65] on div "[PERSON_NAME] - Personal Drive" at bounding box center [122, 59] width 61 height 12
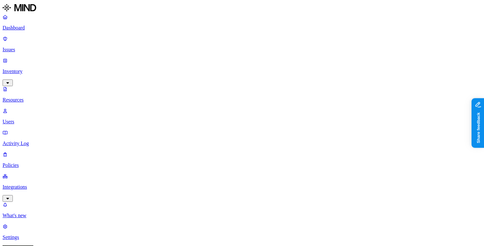
scroll to position [1, 0]
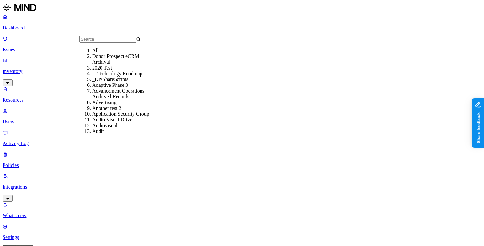
click at [101, 53] on div "All" at bounding box center [122, 51] width 61 height 6
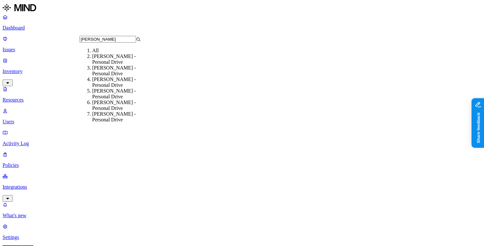
type input "[PERSON_NAME]"
click at [96, 64] on div "[PERSON_NAME] - Personal Drive" at bounding box center [122, 59] width 61 height 12
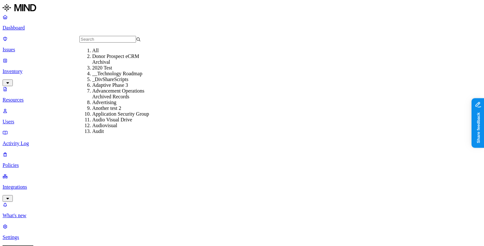
click at [113, 53] on div "All" at bounding box center [122, 51] width 61 height 6
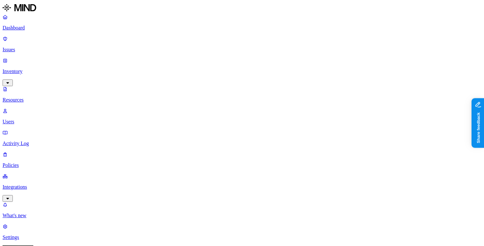
scroll to position [13, 0]
type input "confidential"
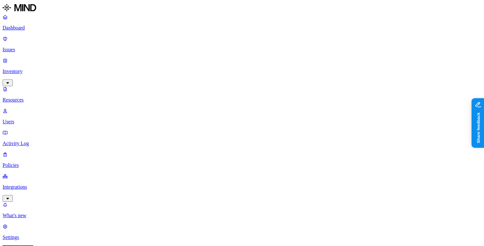
scroll to position [13, 0]
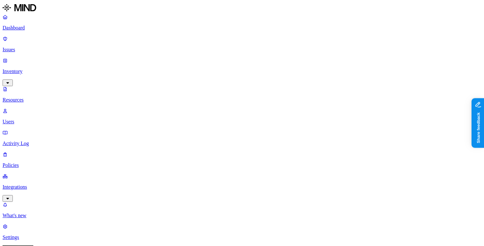
scroll to position [13, 0]
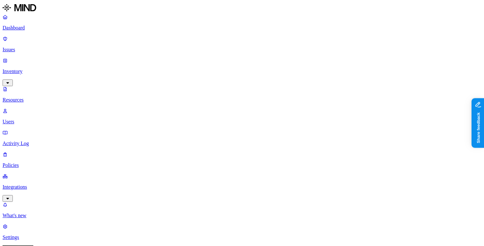
scroll to position [13, 0]
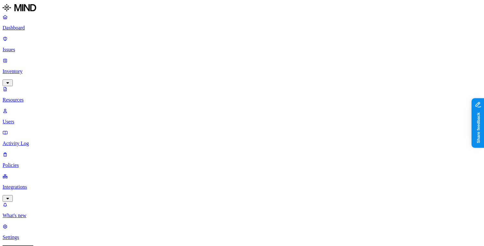
scroll to position [2, 0]
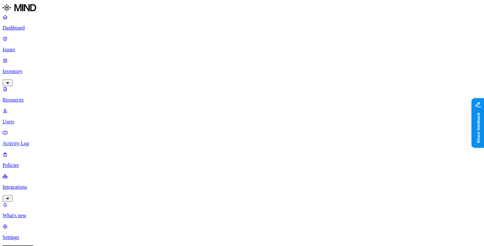
scroll to position [152, 0]
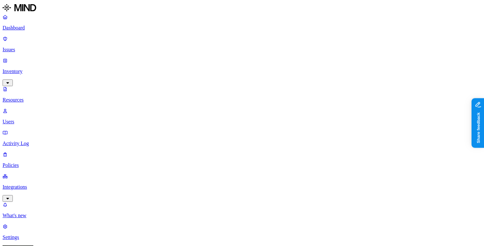
type input "medical"
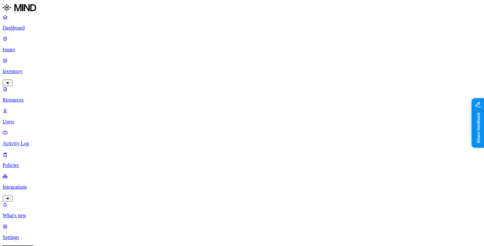
type input "health"
